Goal: Transaction & Acquisition: Purchase product/service

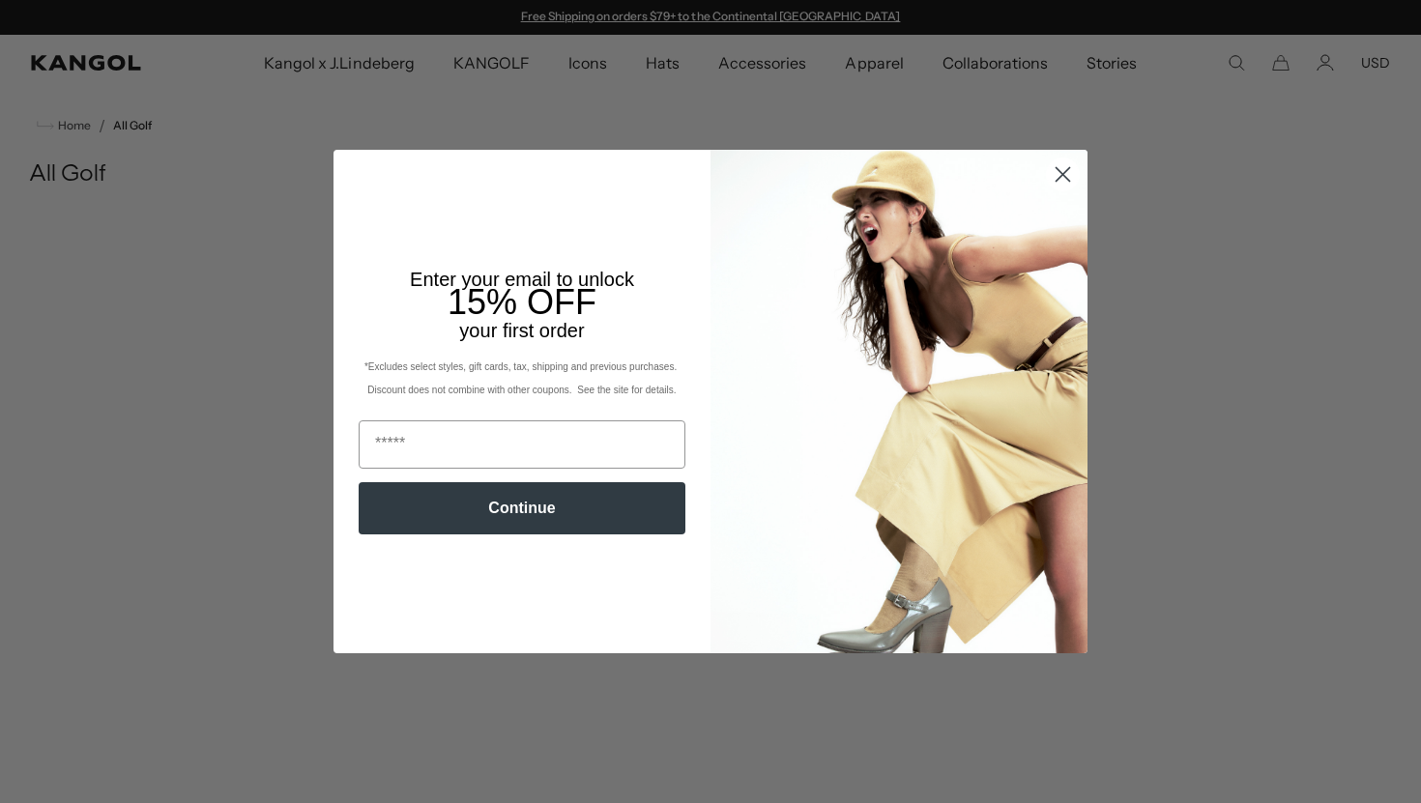
scroll to position [352, 0]
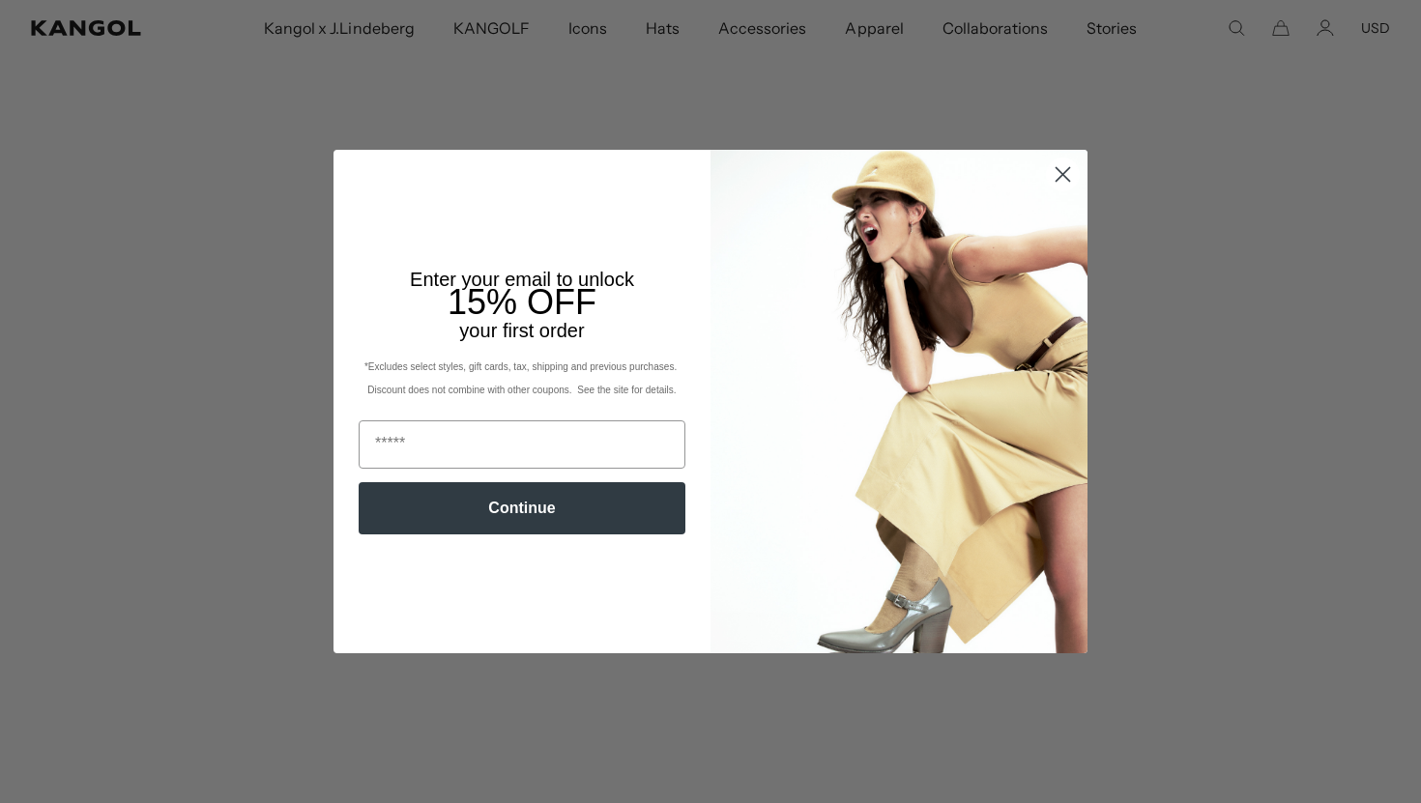
click at [1071, 190] on circle "Close dialog" at bounding box center [1063, 175] width 32 height 32
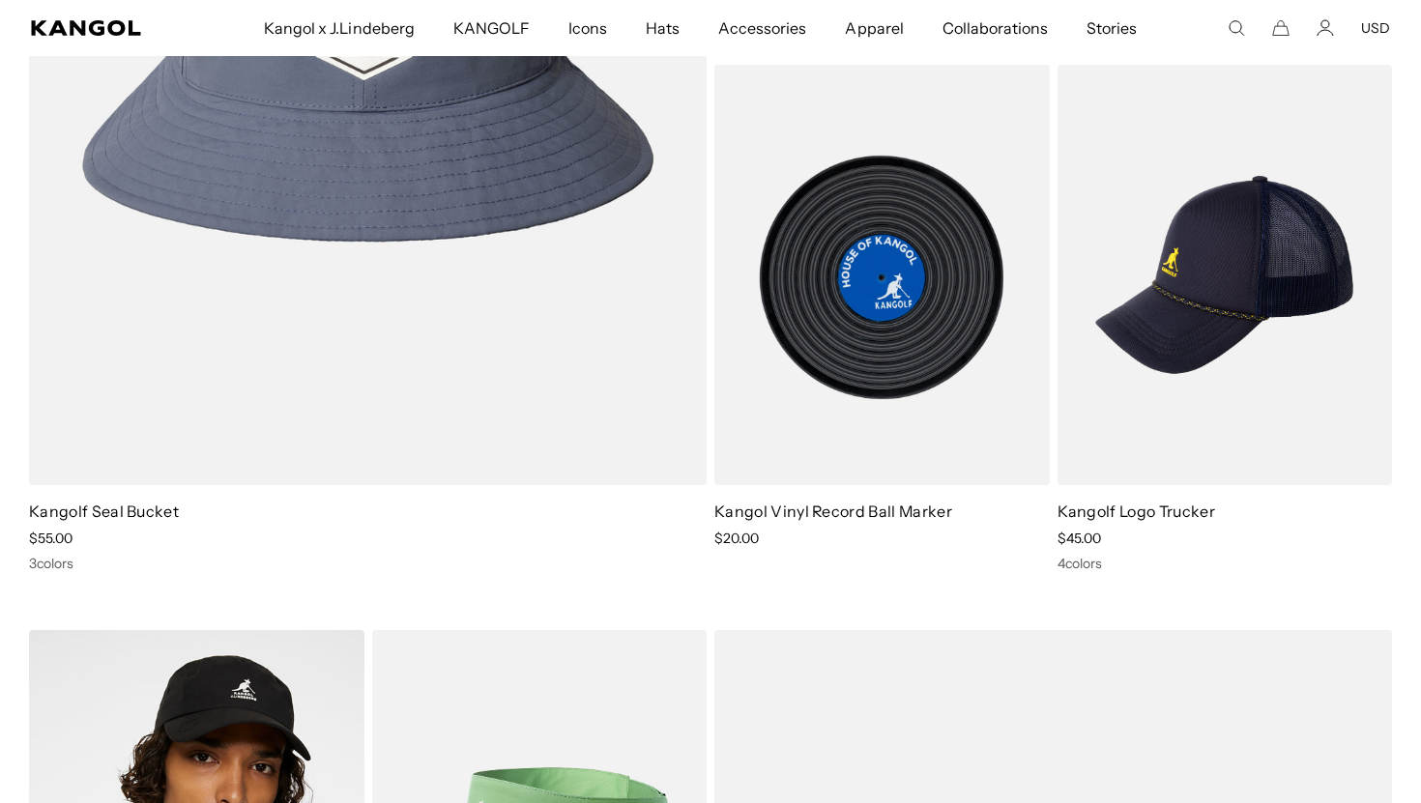
scroll to position [0, 0]
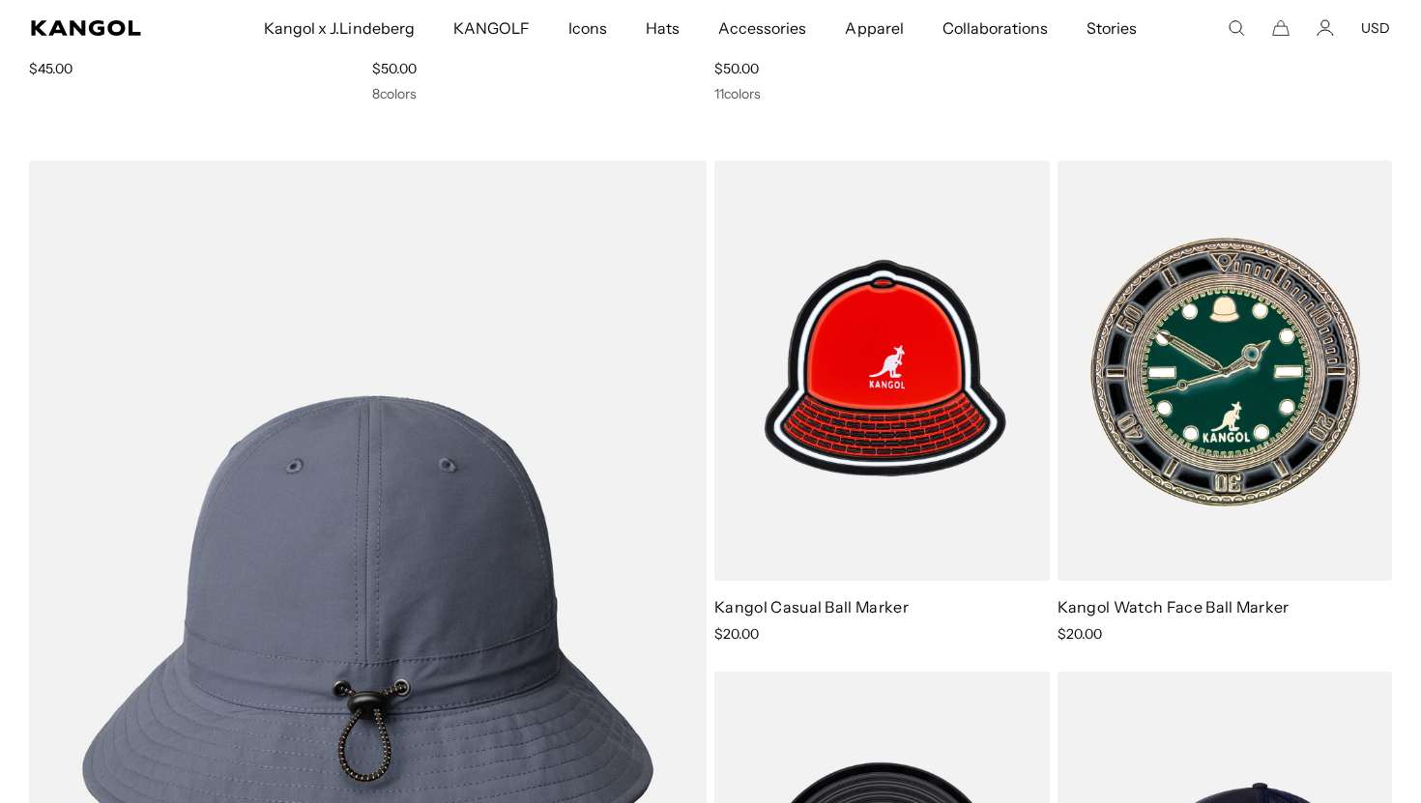
click at [565, 352] on img at bounding box center [368, 626] width 678 height 932
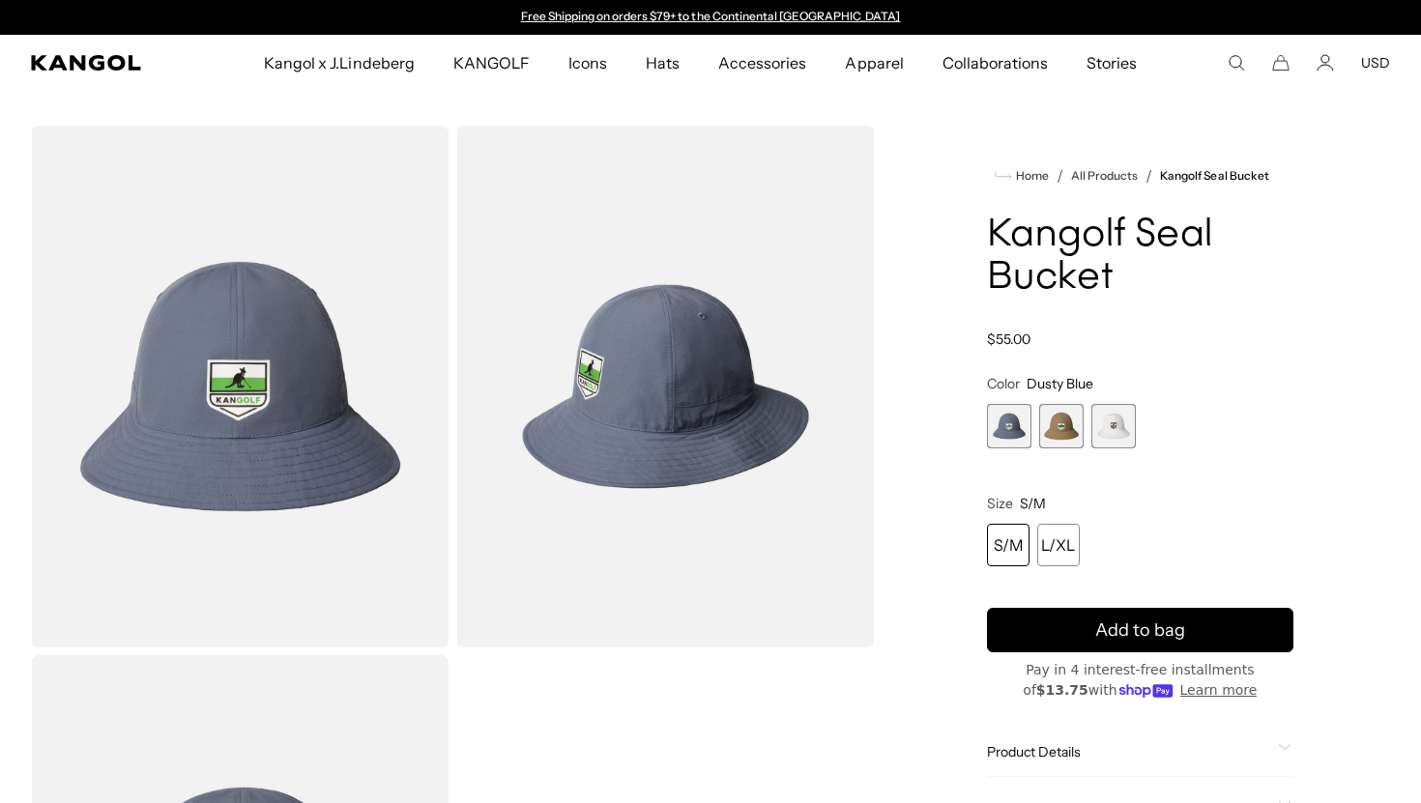
click at [1059, 421] on span "2 of 3" at bounding box center [1061, 426] width 44 height 44
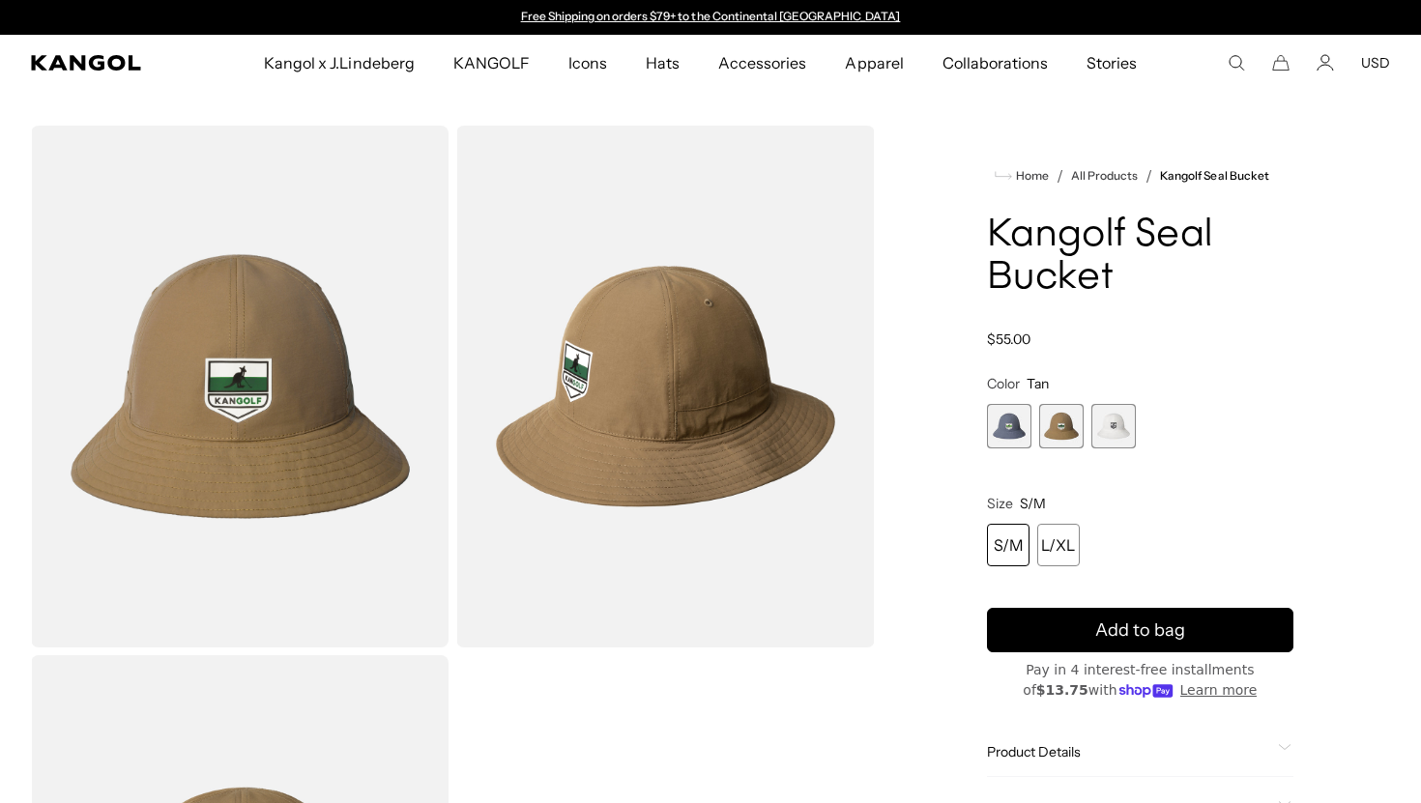
click at [1120, 417] on span "3 of 3" at bounding box center [1113, 426] width 44 height 44
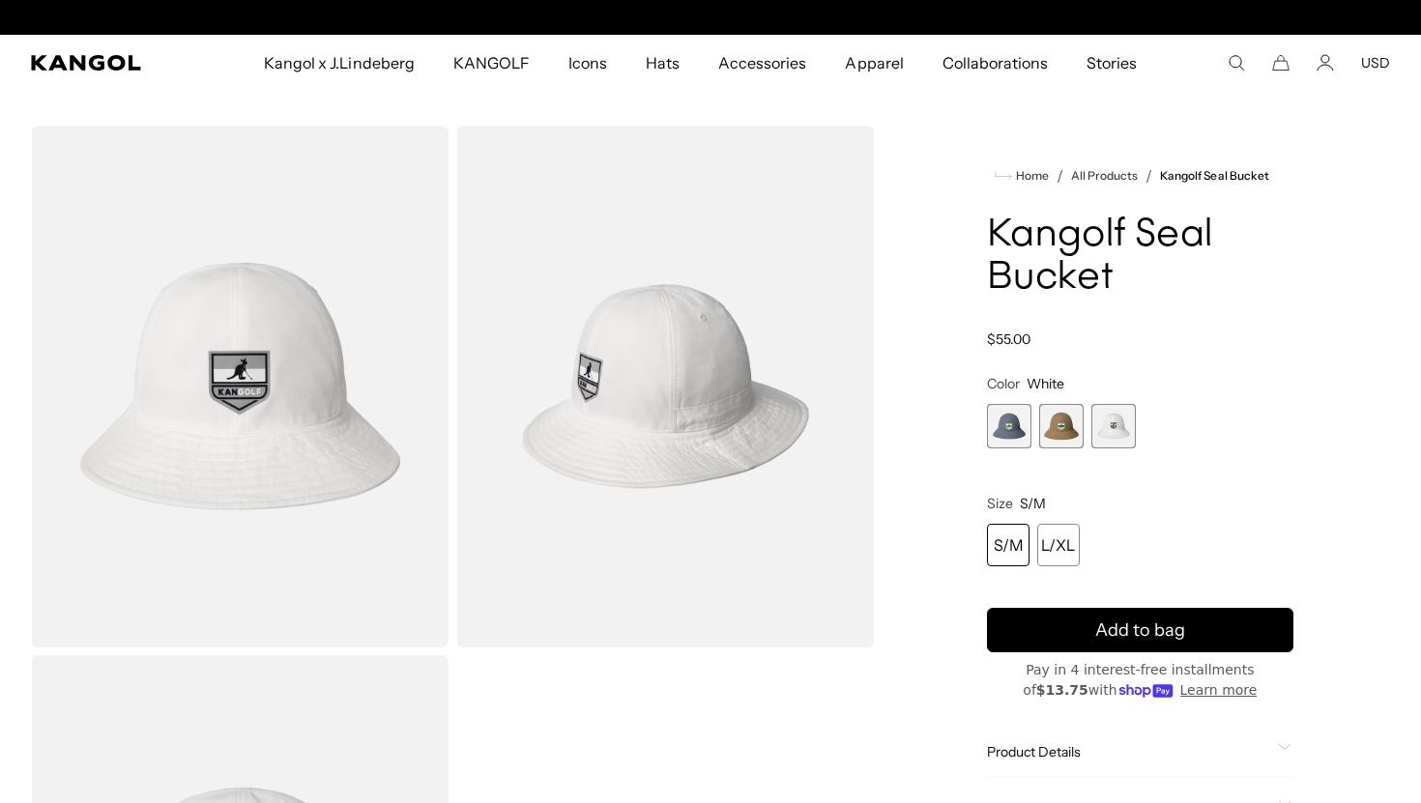
scroll to position [0, 398]
click at [1013, 430] on span "1 of 3" at bounding box center [1009, 426] width 44 height 44
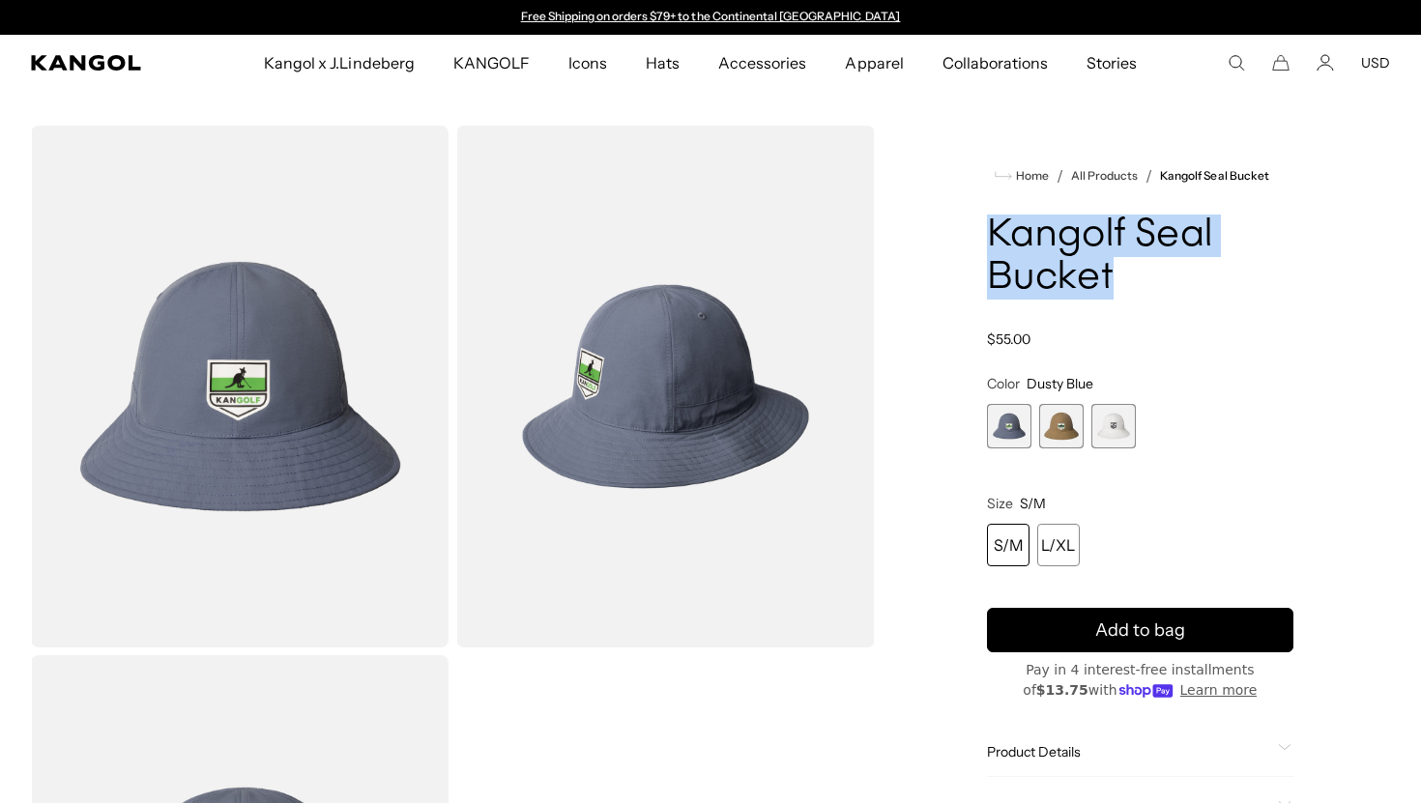
drag, startPoint x: 988, startPoint y: 227, endPoint x: 1136, endPoint y: 288, distance: 159.9
click at [1138, 288] on h1 "Kangolf Seal Bucket" at bounding box center [1140, 257] width 306 height 85
copy h1 "Kangolf Seal Bucket"
click at [1110, 438] on span "3 of 3" at bounding box center [1114, 426] width 44 height 44
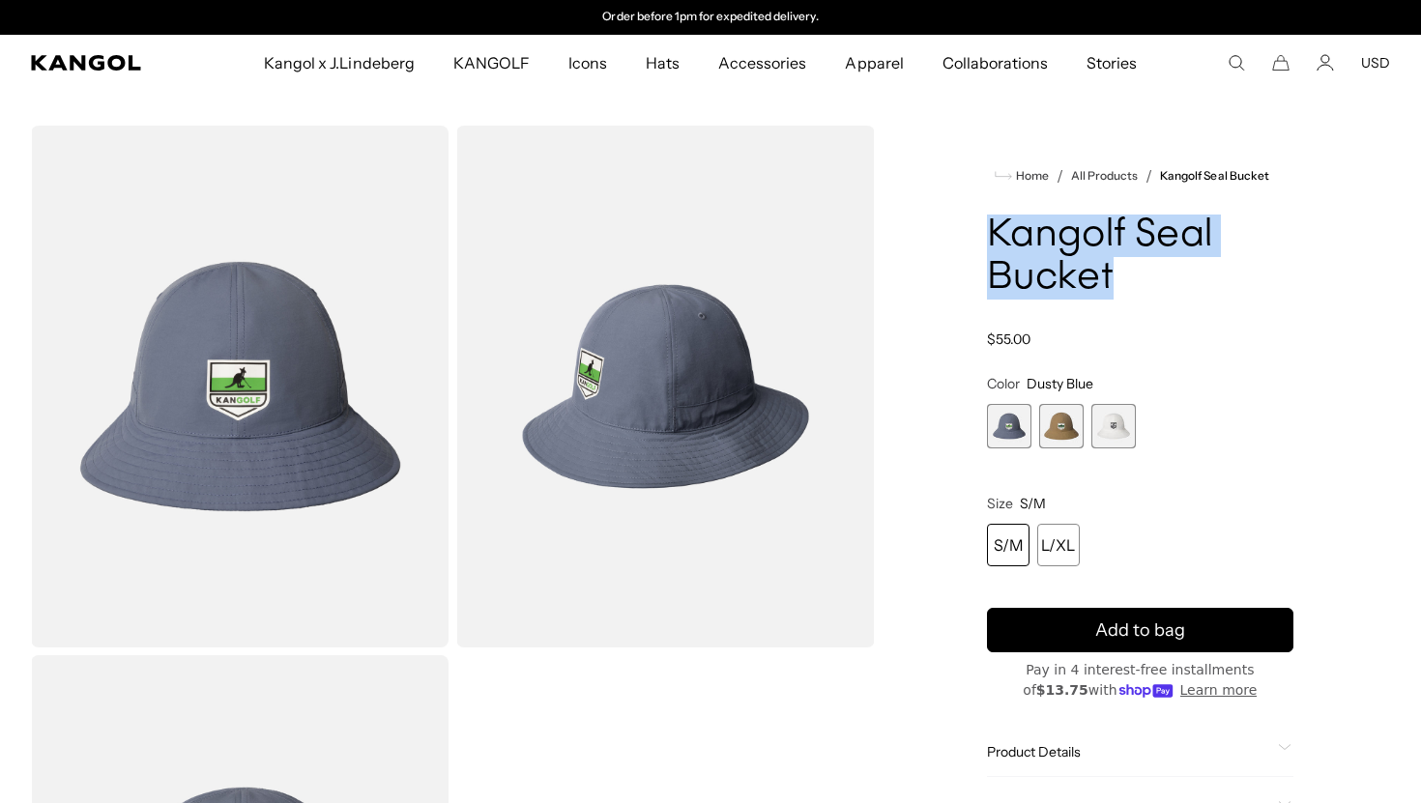
click at [1106, 434] on span "3 of 3" at bounding box center [1113, 426] width 44 height 44
click at [1037, 429] on div "Dusty Blue Variant sold out or unavailable [PERSON_NAME] sold out or unavailabl…" at bounding box center [1140, 426] width 306 height 44
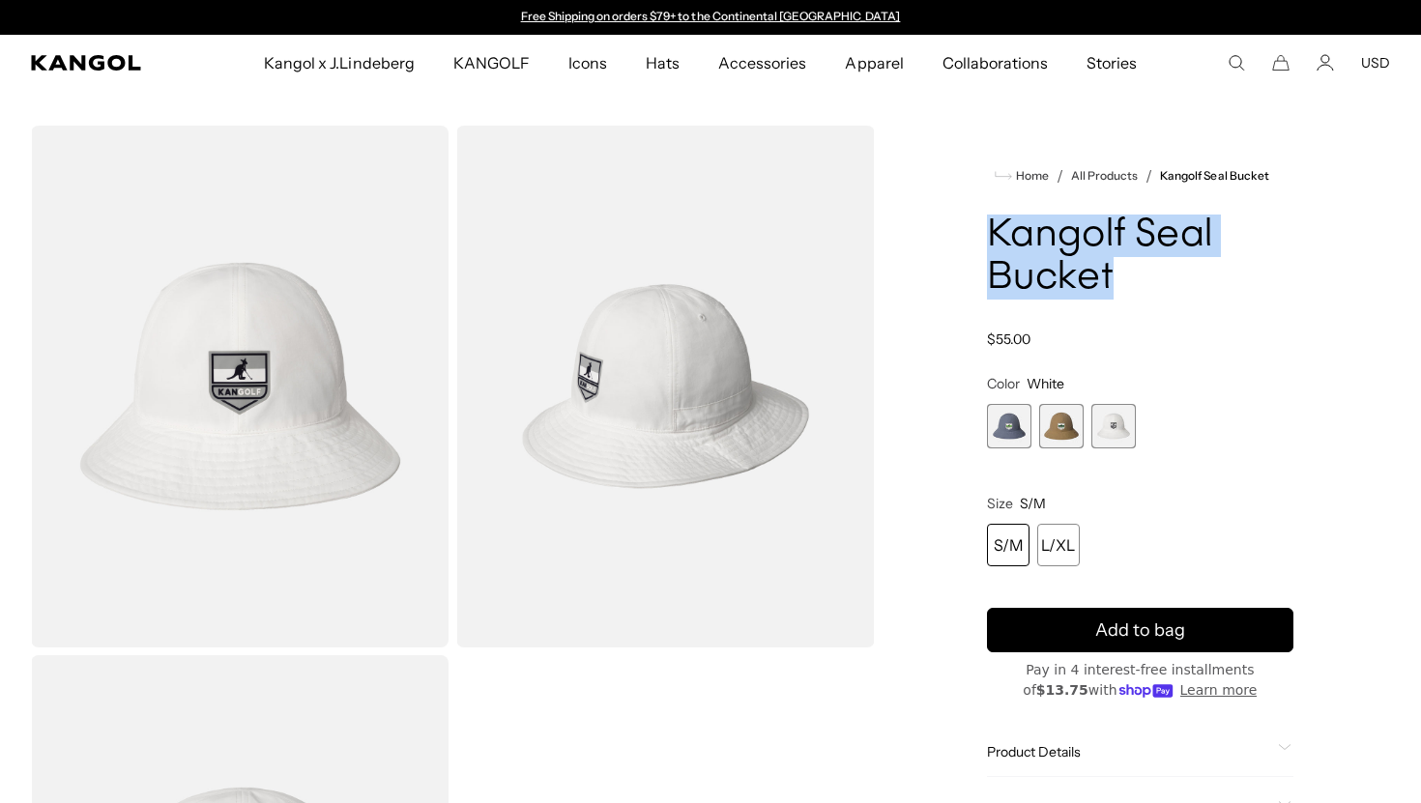
click at [1027, 428] on span "1 of 3" at bounding box center [1009, 426] width 44 height 44
